Goal: Task Accomplishment & Management: Use online tool/utility

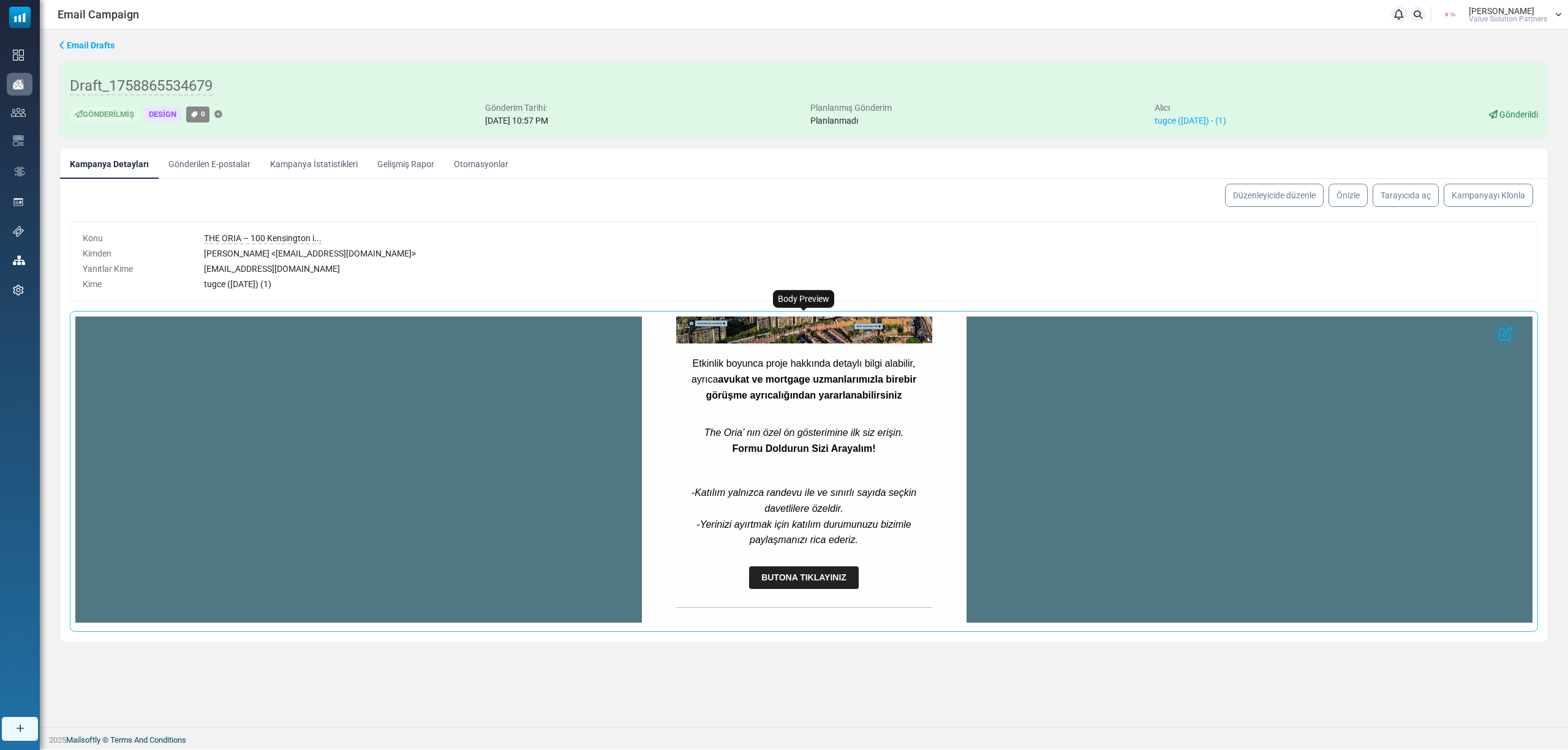
scroll to position [912, 0]
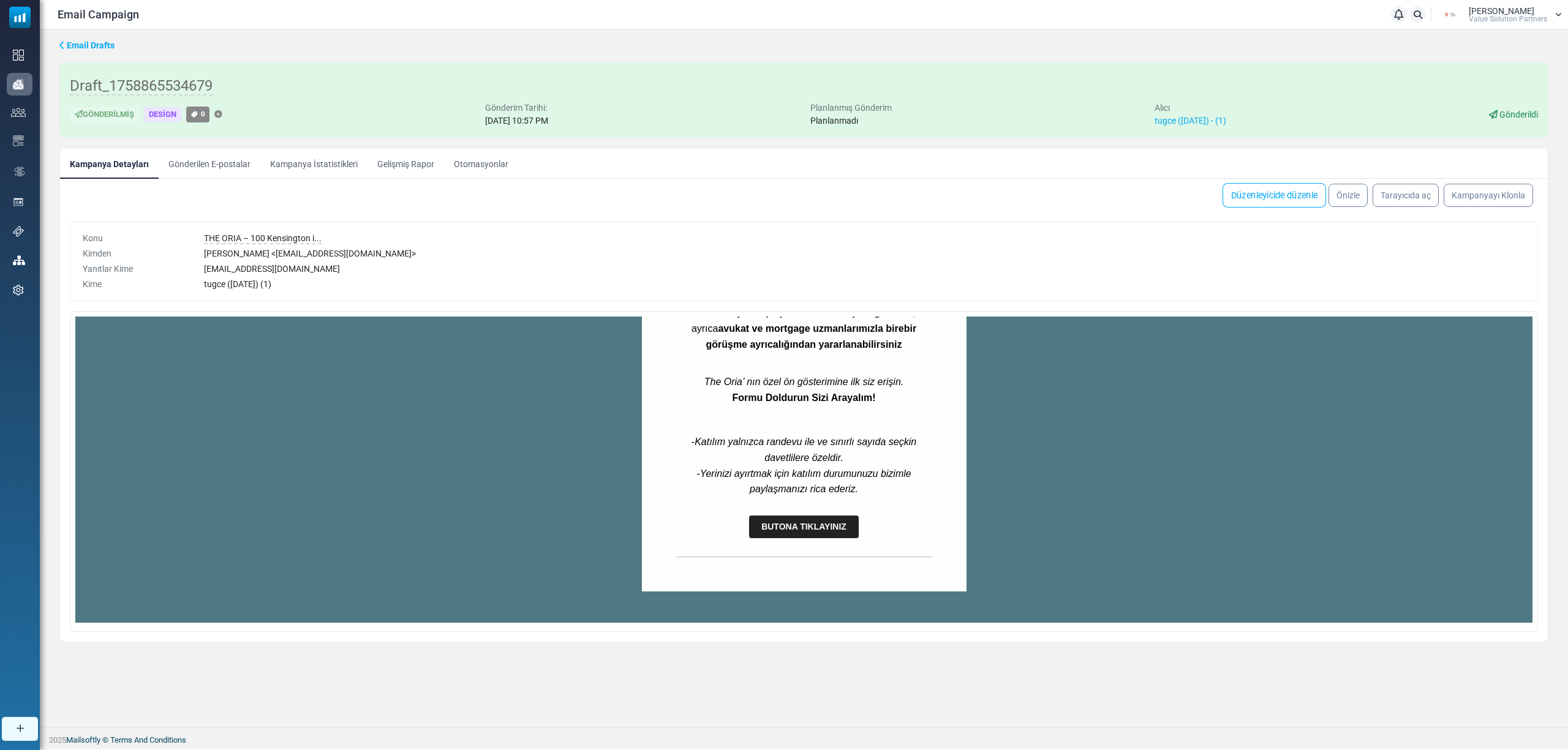
click at [1242, 195] on link "Düzenleyicide düzenle" at bounding box center [1274, 195] width 104 height 25
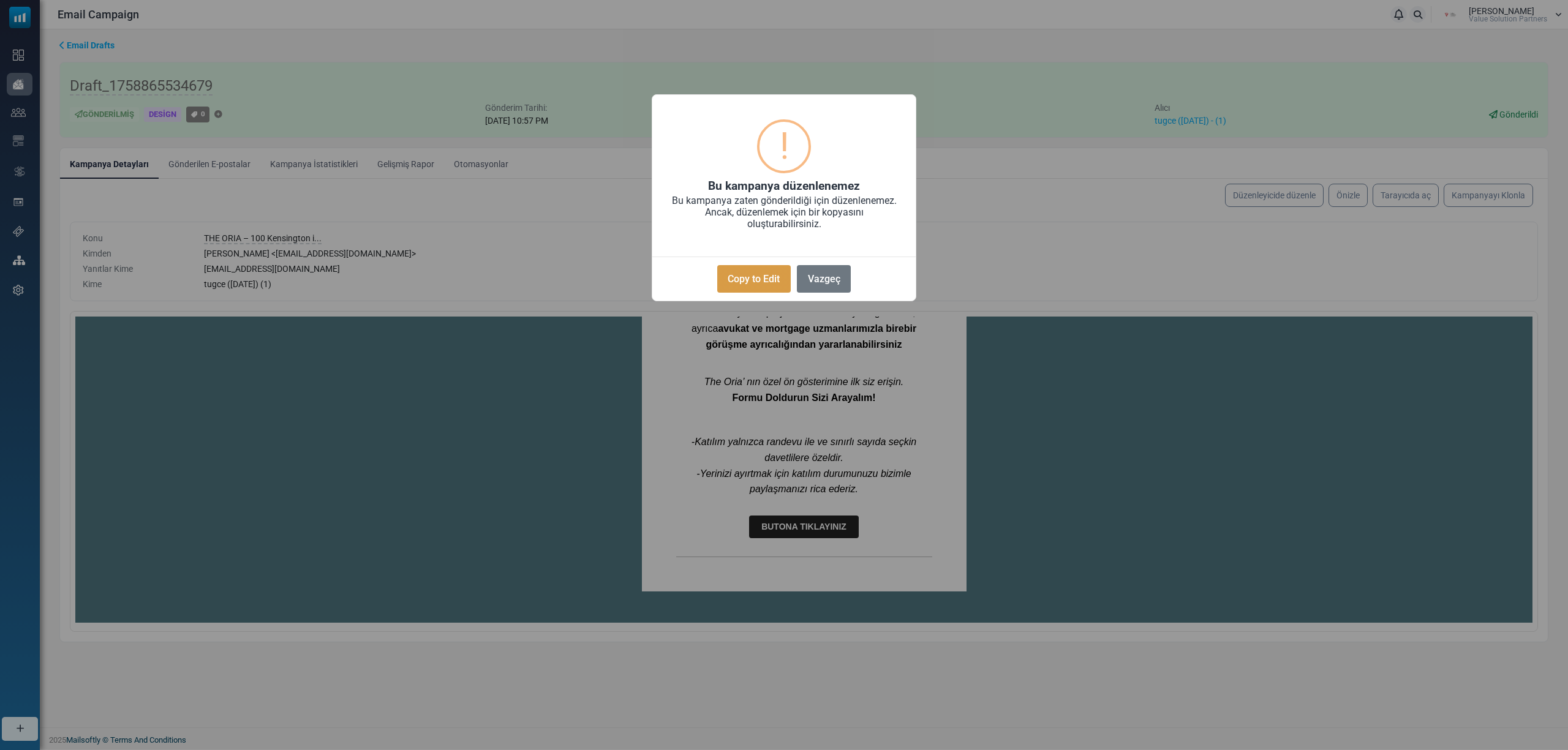
click at [736, 270] on button "Copy to Edit" at bounding box center [753, 279] width 74 height 28
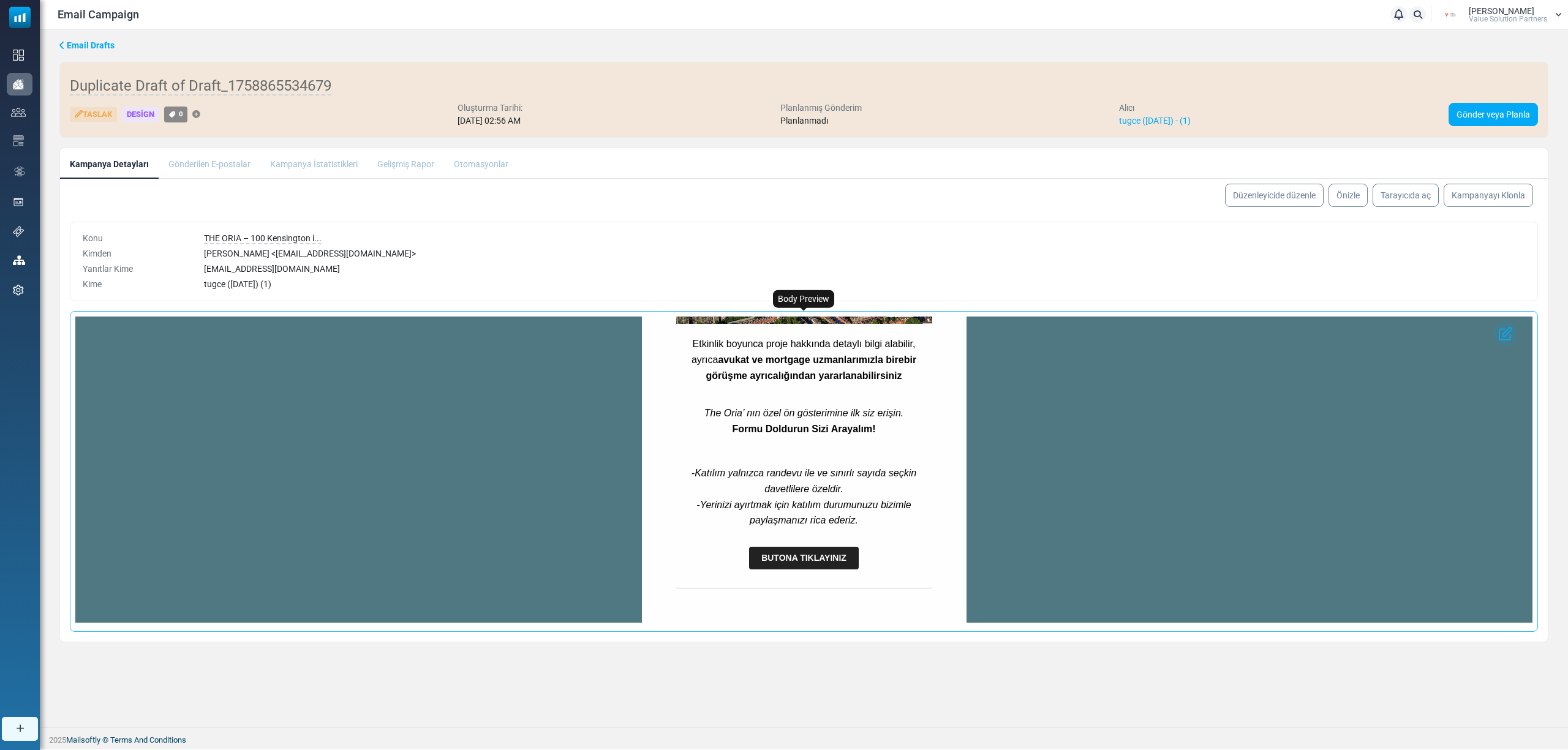
scroll to position [912, 0]
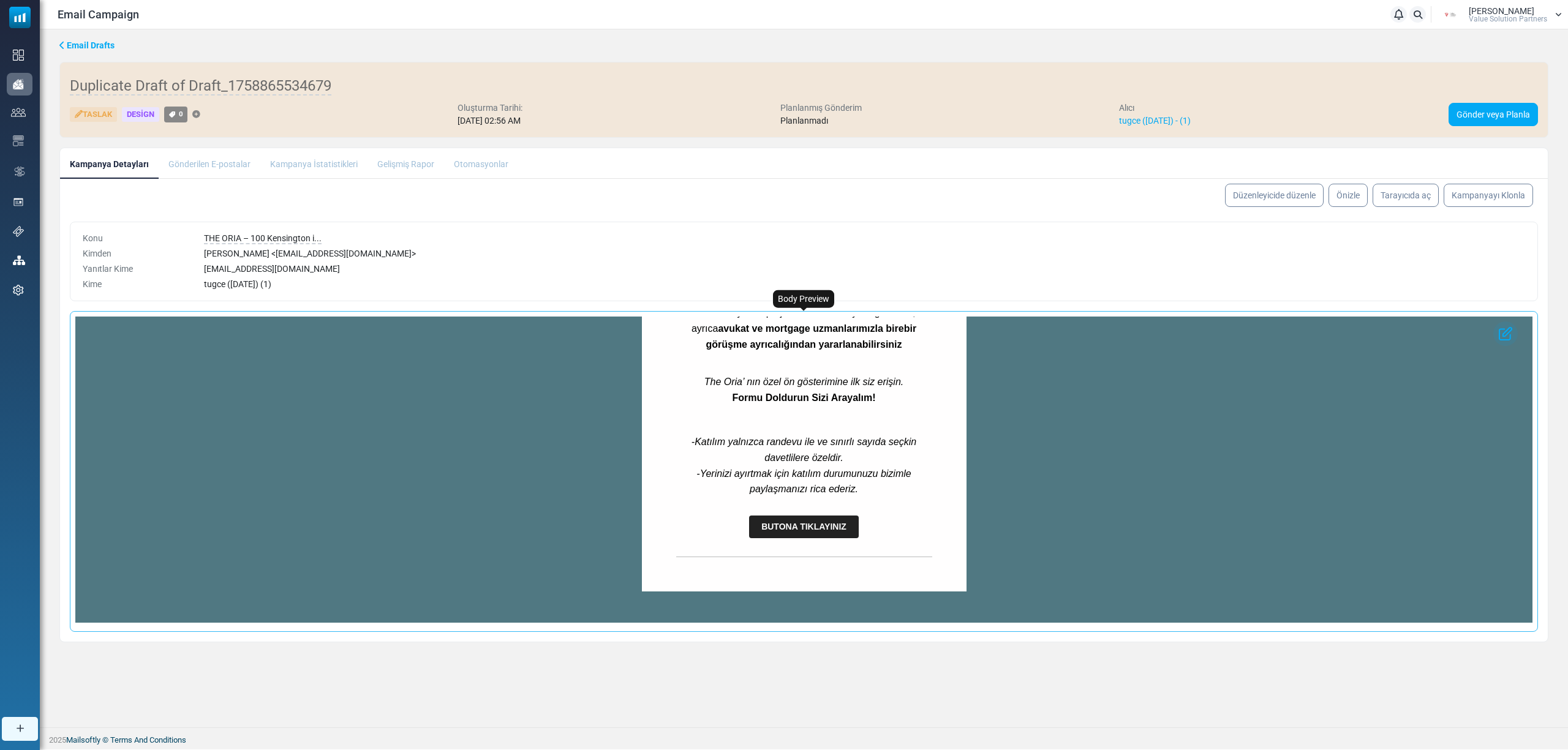
click at [788, 530] on span "BUTONA TIKLAYINIZ" at bounding box center [803, 527] width 85 height 10
click at [778, 522] on span "BUTONA TIKLAYINIZ" at bounding box center [803, 527] width 85 height 10
click at [1252, 193] on link "Düzenleyicide düzenle" at bounding box center [1274, 195] width 104 height 25
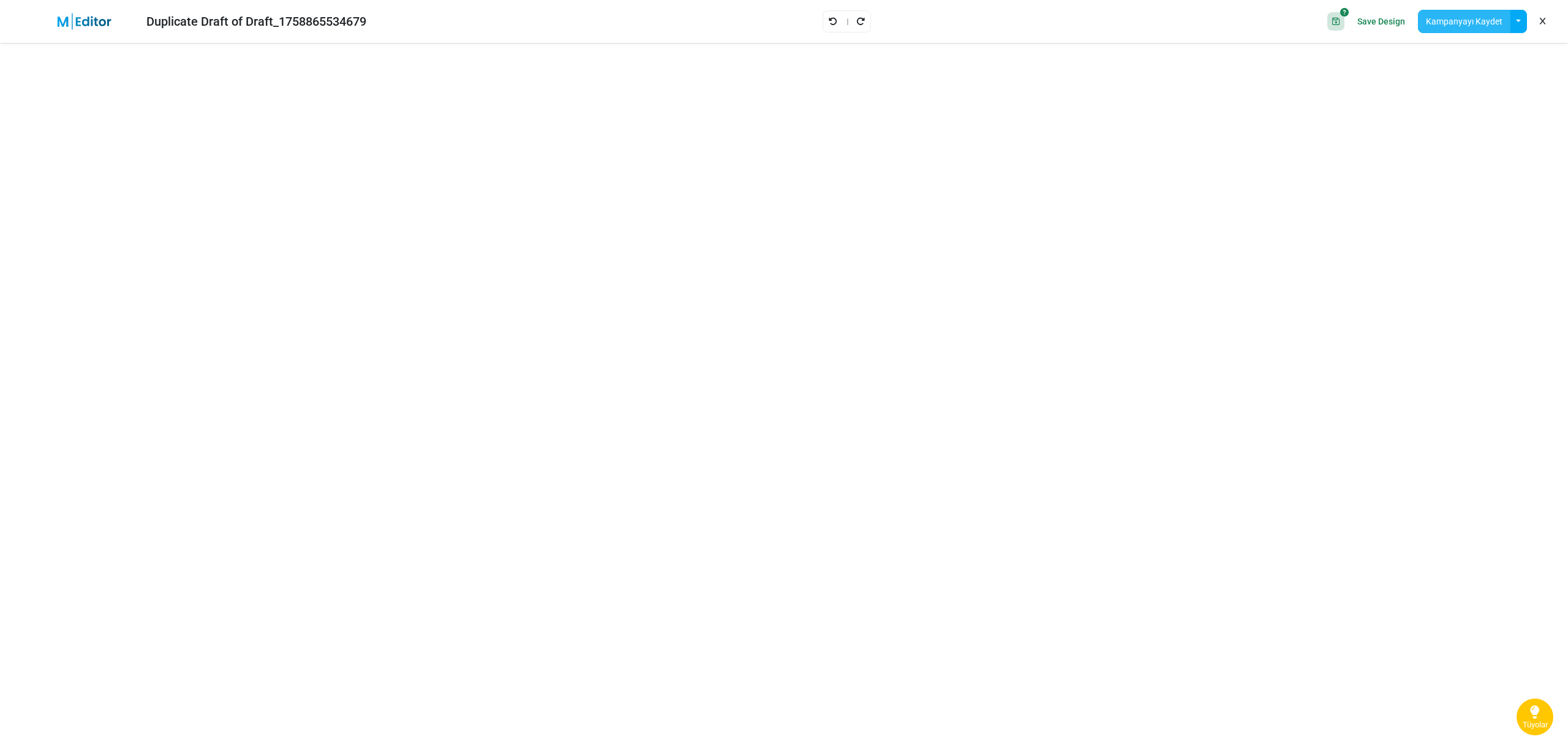
click at [1450, 29] on button "Kampanyayı Kaydet" at bounding box center [1463, 21] width 93 height 23
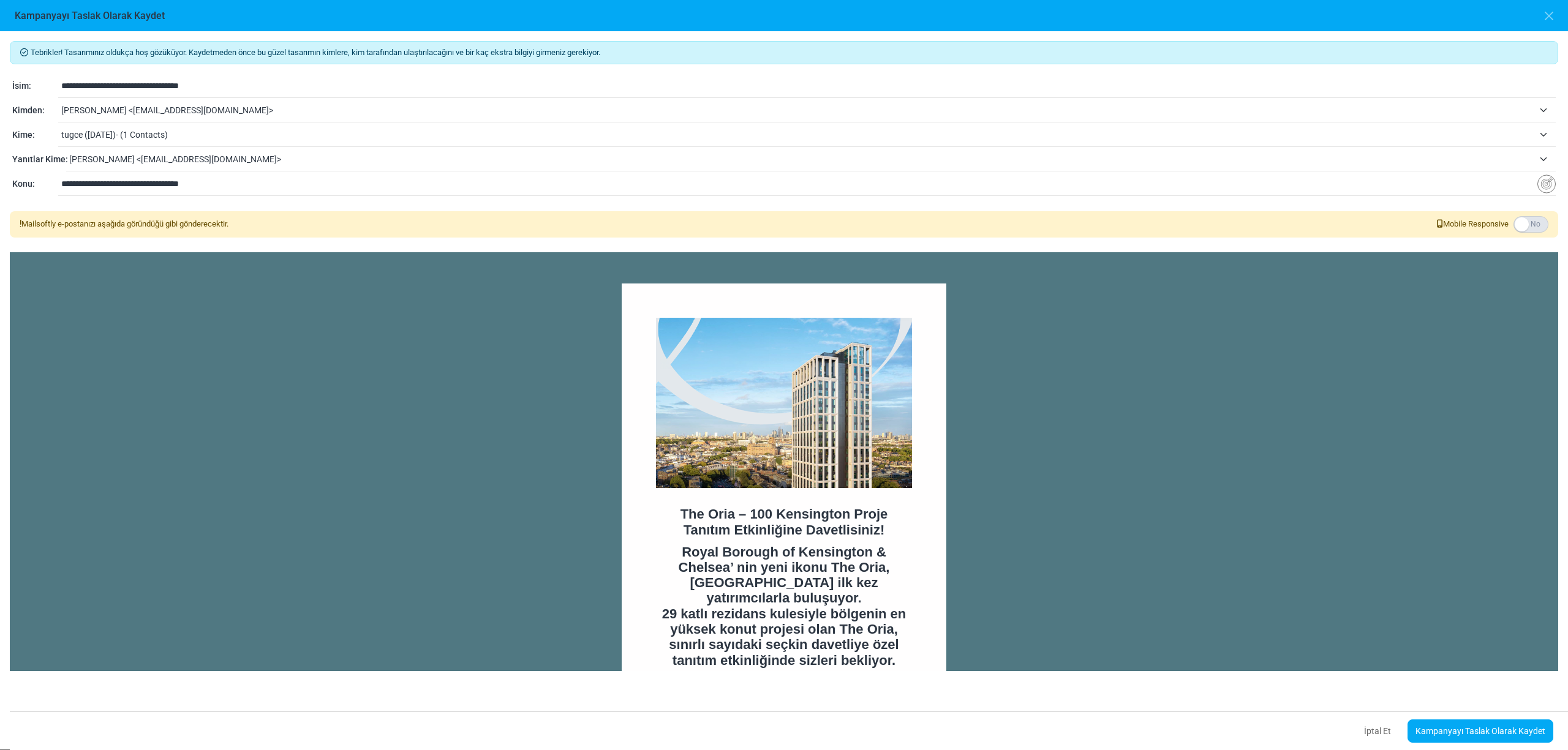
click at [136, 132] on span "tugce (9/6/2024)- (1 Contacts)" at bounding box center [797, 135] width 1472 height 15
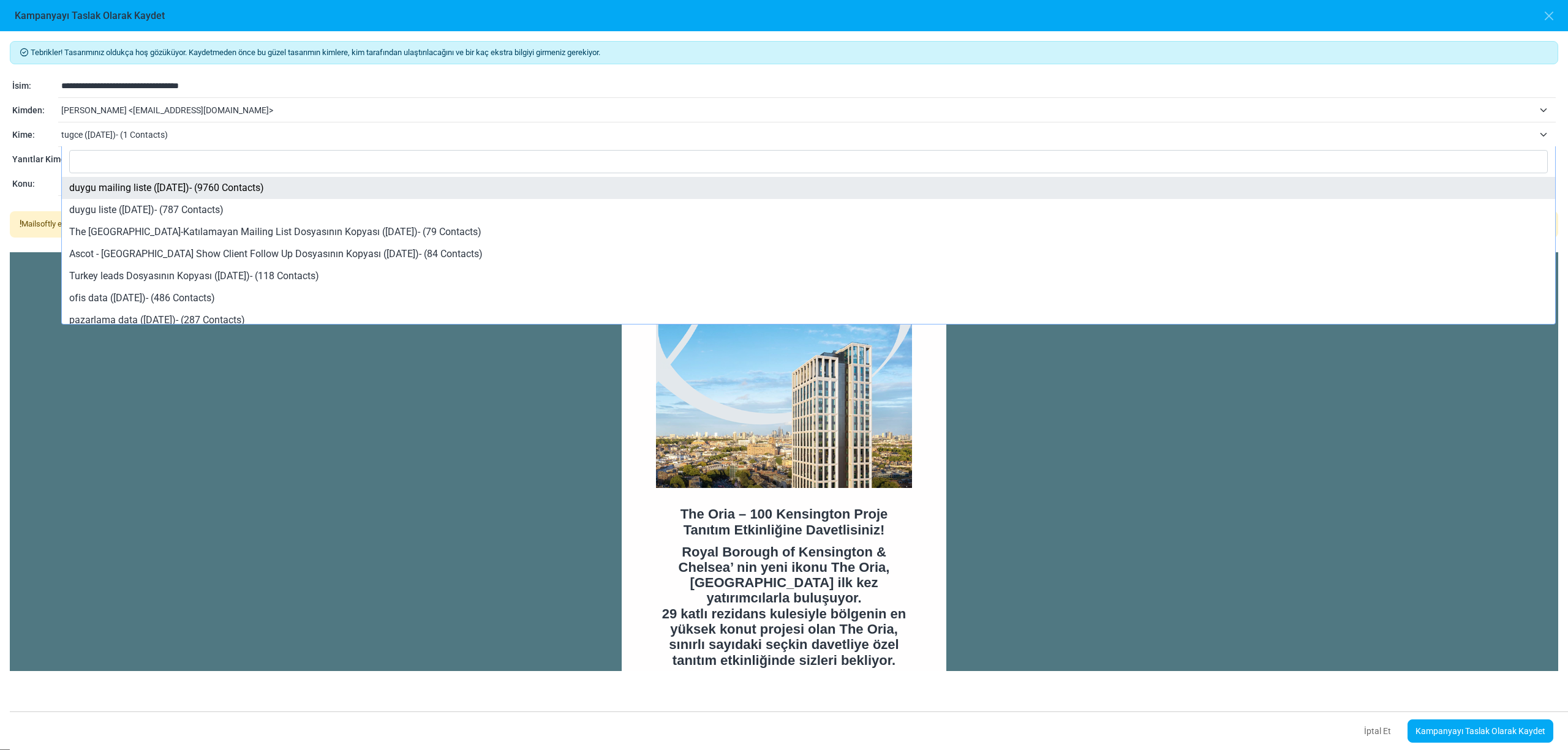
select select "*****"
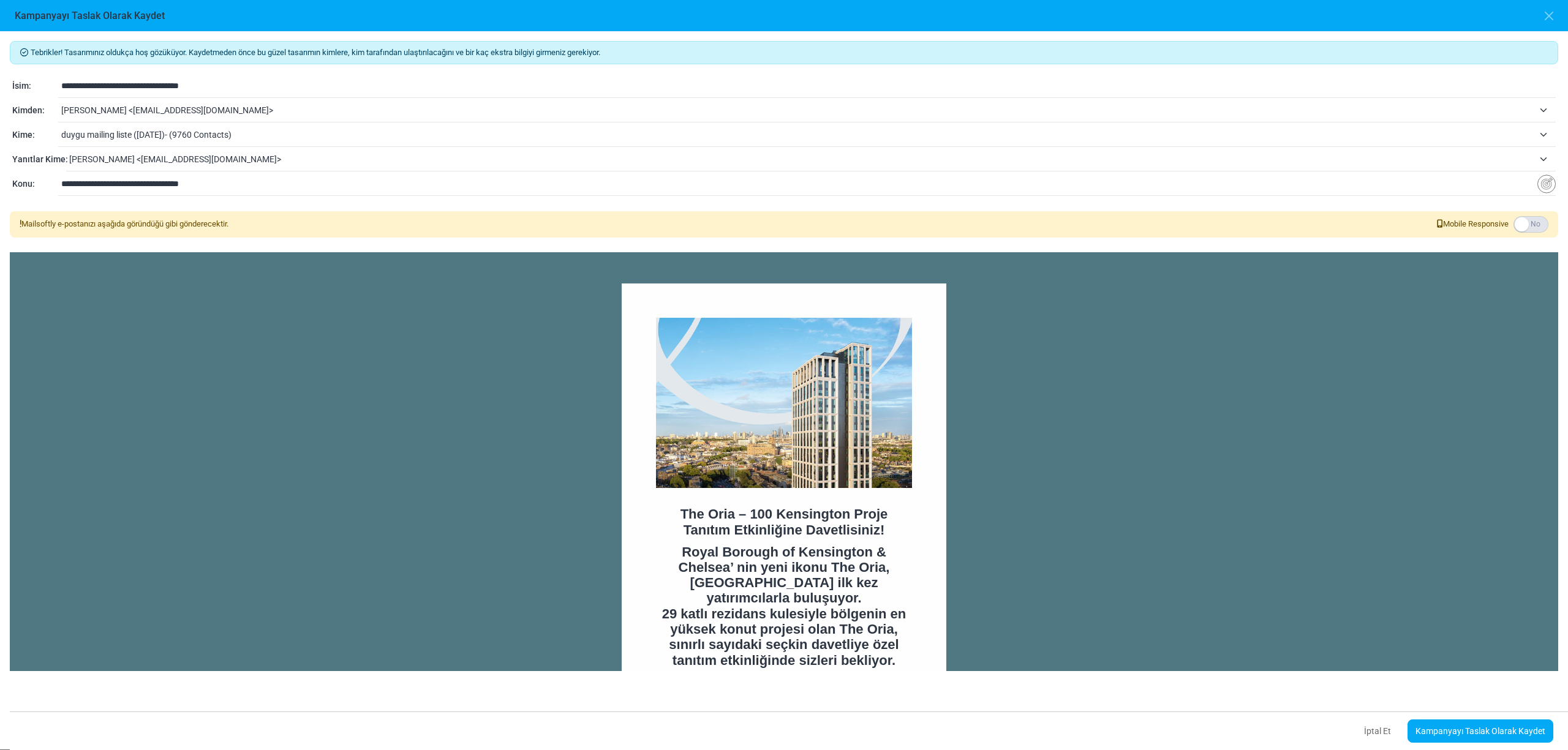
click at [147, 106] on span "tuğçe özdoğan <tugce.ozdogan@vspartners.com.tr>" at bounding box center [797, 110] width 1472 height 15
select select "****"
click at [1424, 733] on link "Kampanyayı Taslak Olarak Kaydet" at bounding box center [1480, 730] width 146 height 23
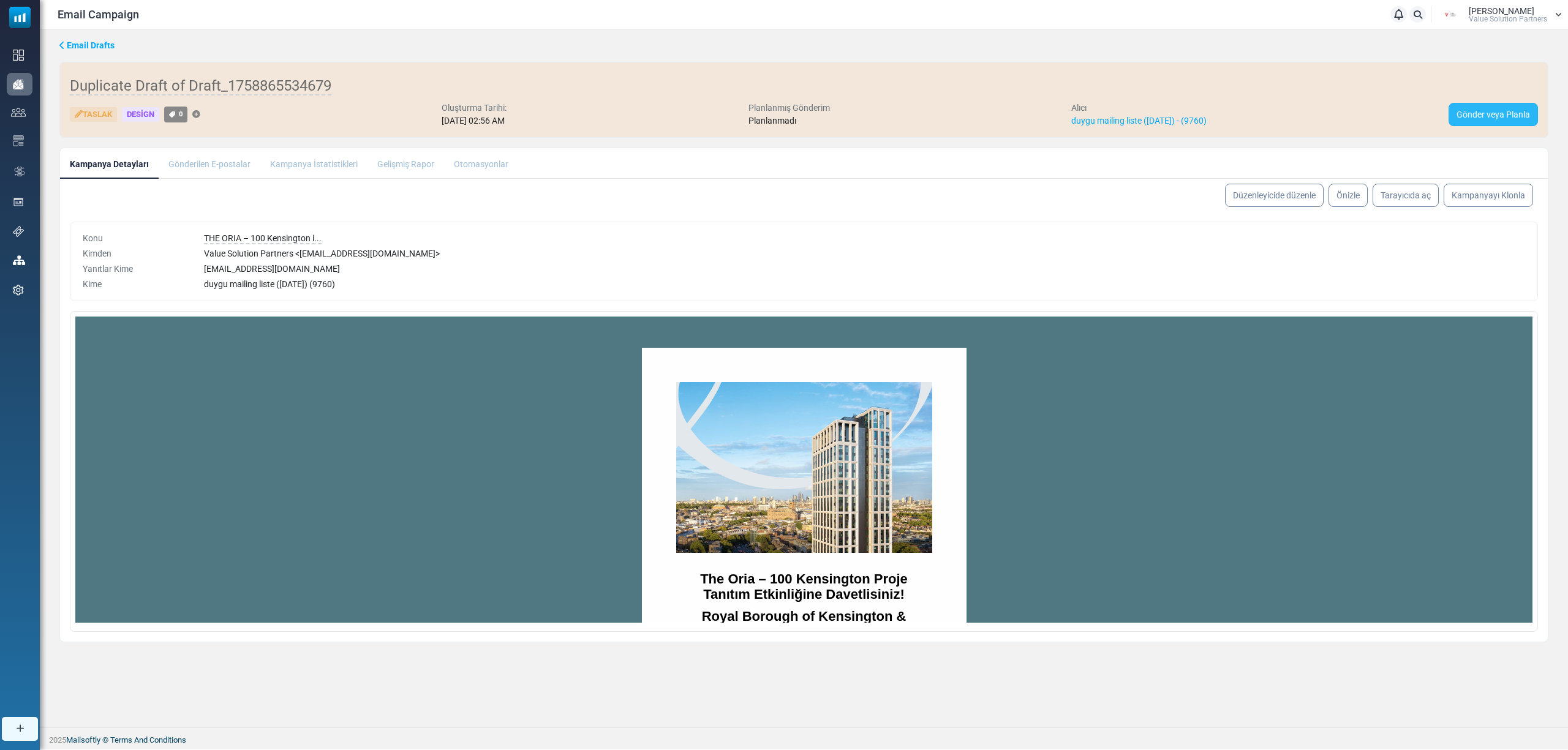
click at [1463, 112] on link "Gönder veya Planla" at bounding box center [1493, 114] width 90 height 23
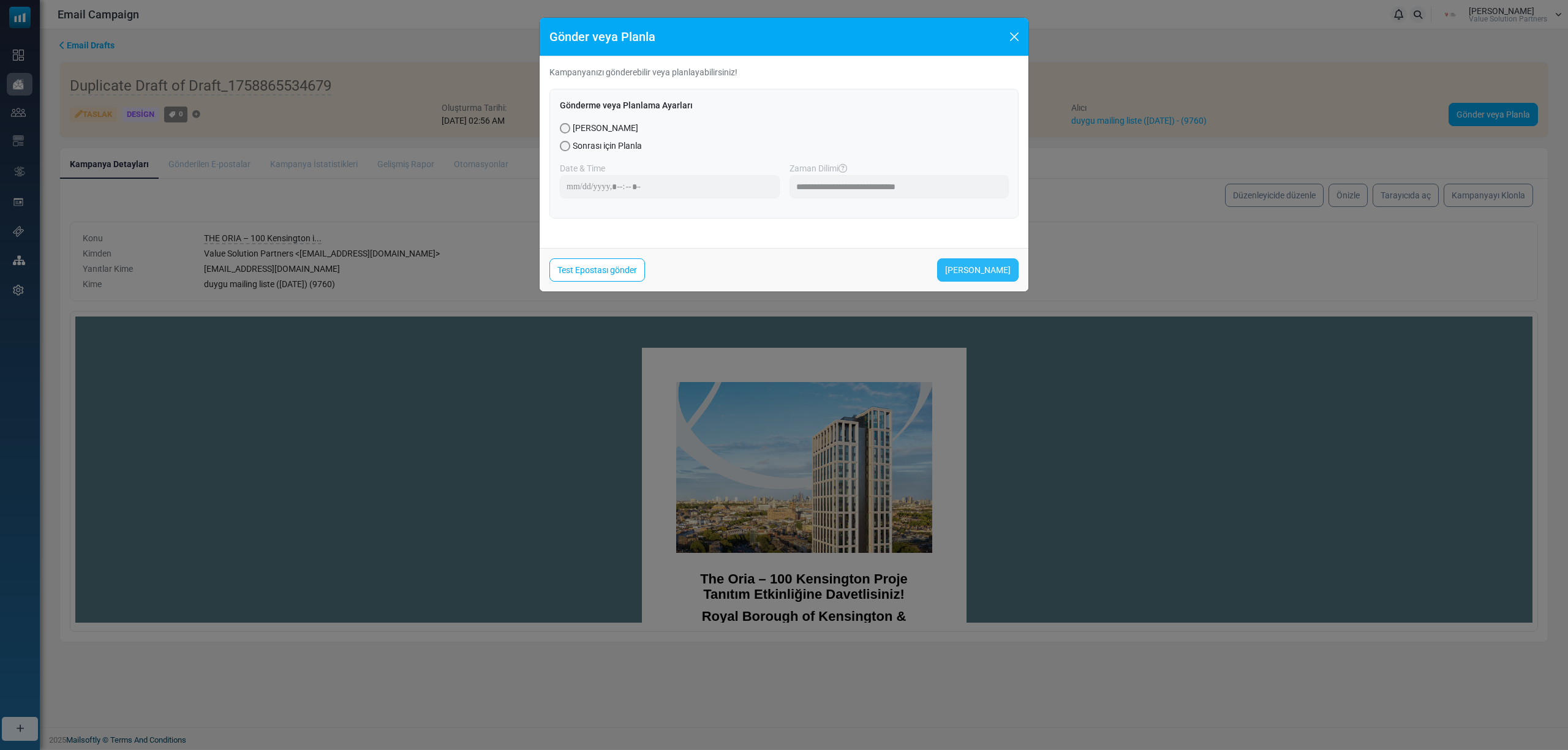
click at [963, 268] on link "[PERSON_NAME]" at bounding box center [978, 269] width 82 height 23
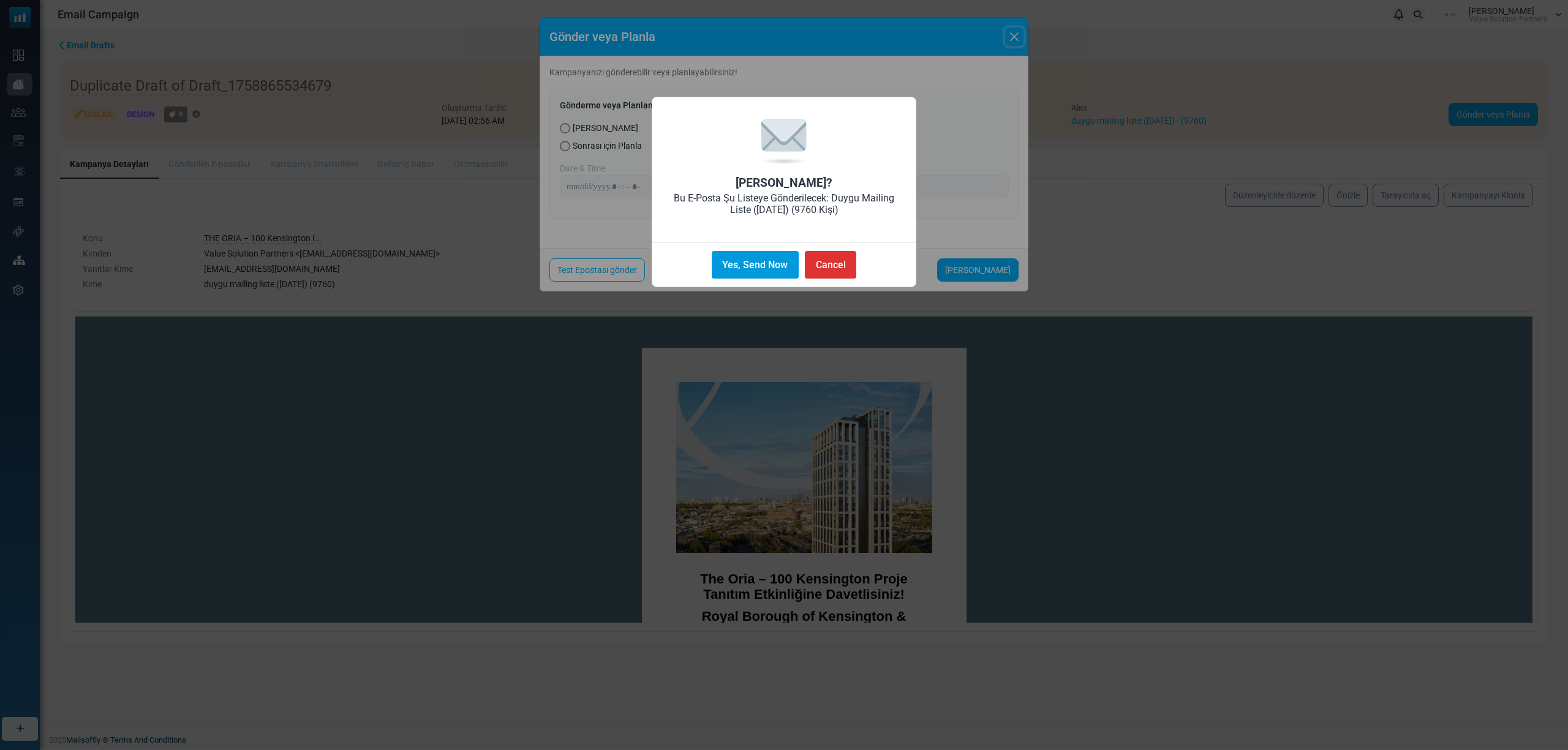
click at [713, 260] on button "Yes, Send Now" at bounding box center [755, 265] width 87 height 28
